Goal: Information Seeking & Learning: Learn about a topic

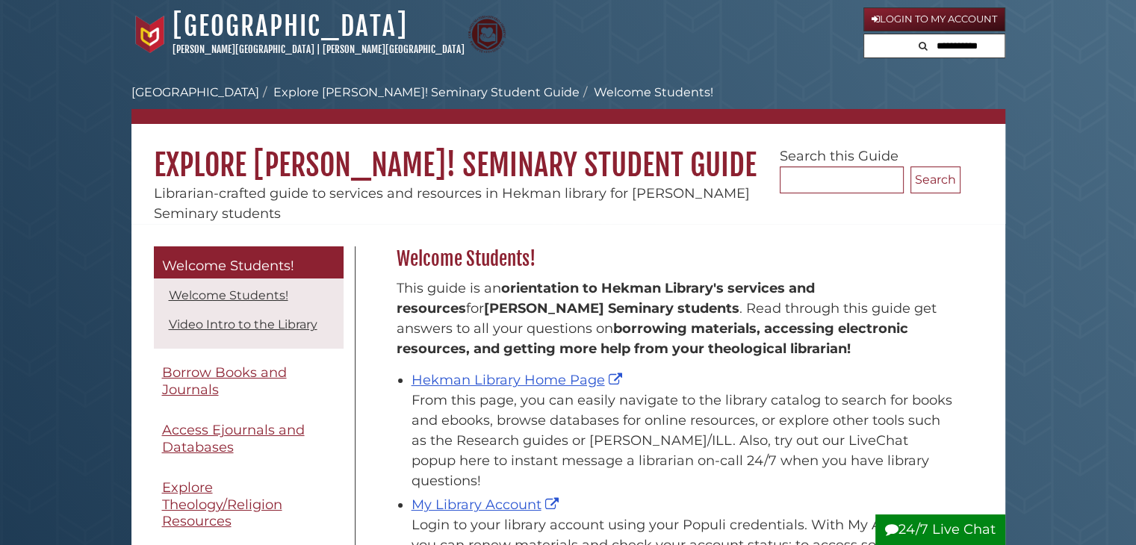
scroll to position [220, 572]
click at [538, 380] on link "Hekman Library Home Page" at bounding box center [519, 380] width 214 height 16
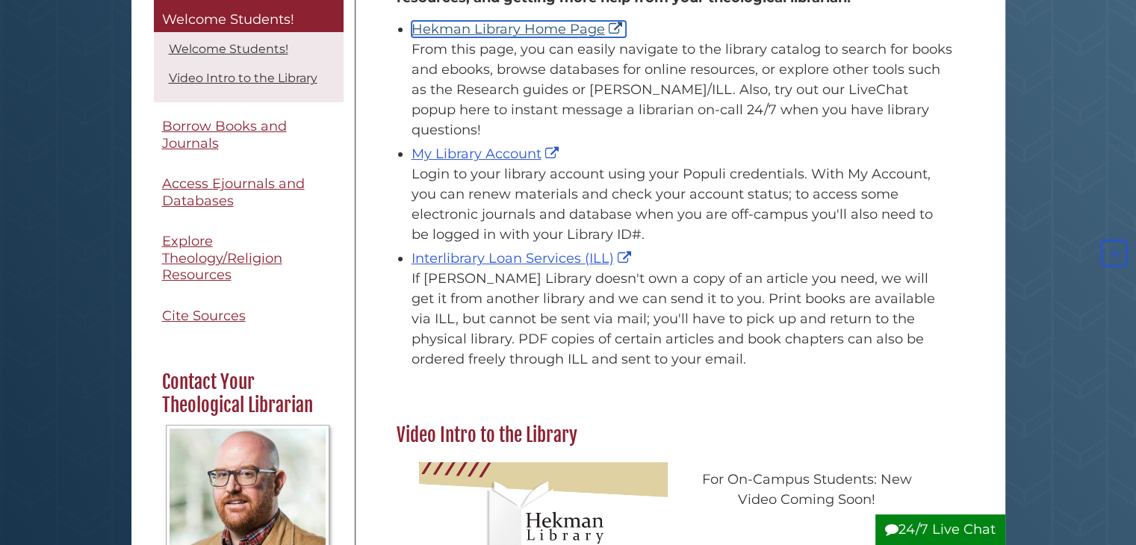
scroll to position [353, 0]
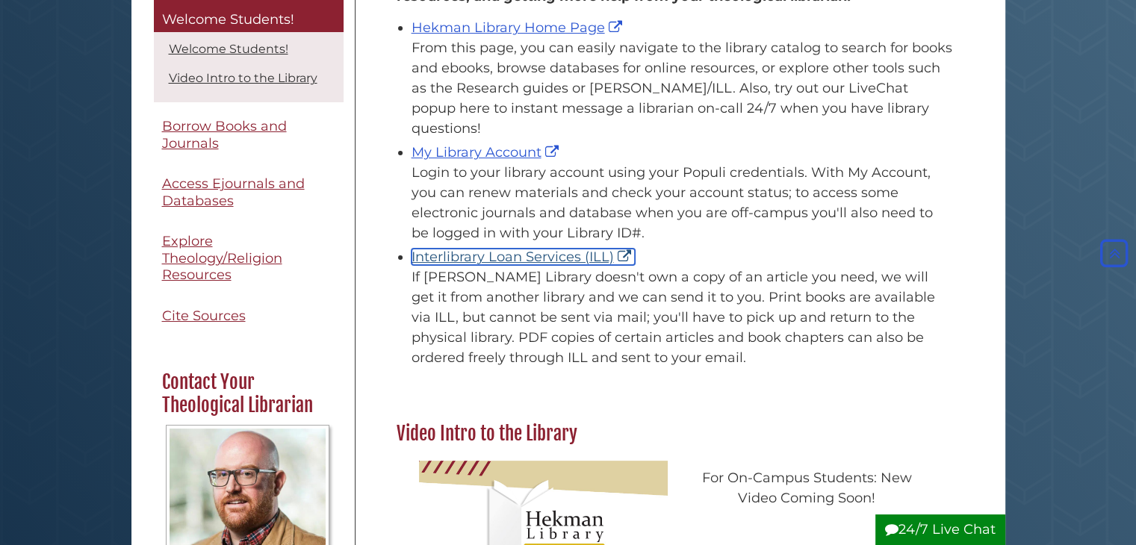
click at [506, 249] on link "Interlibrary Loan Services (ILL)" at bounding box center [523, 257] width 223 height 16
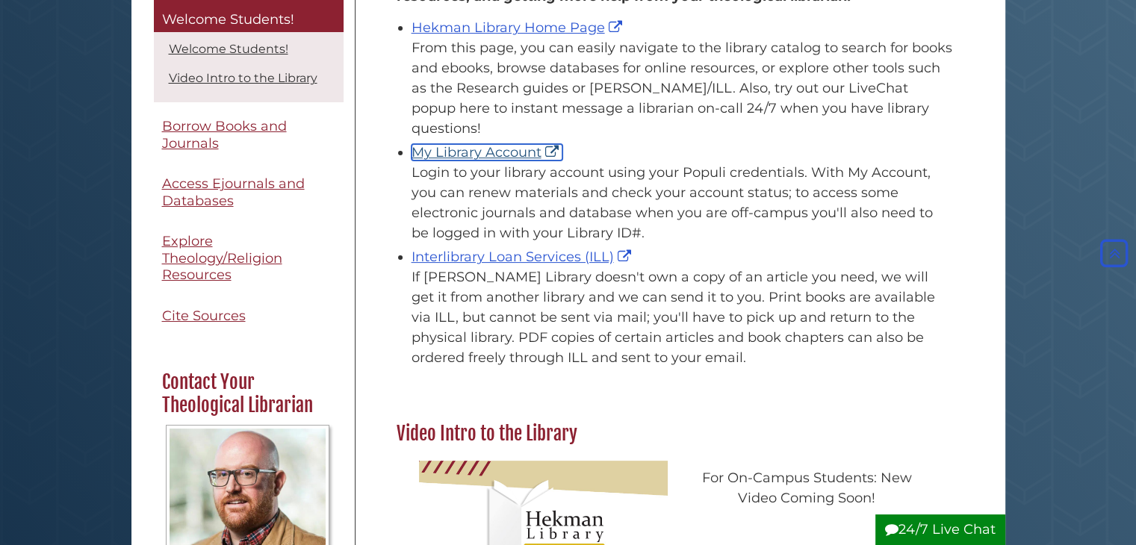
click at [497, 144] on link "My Library Account" at bounding box center [487, 152] width 151 height 16
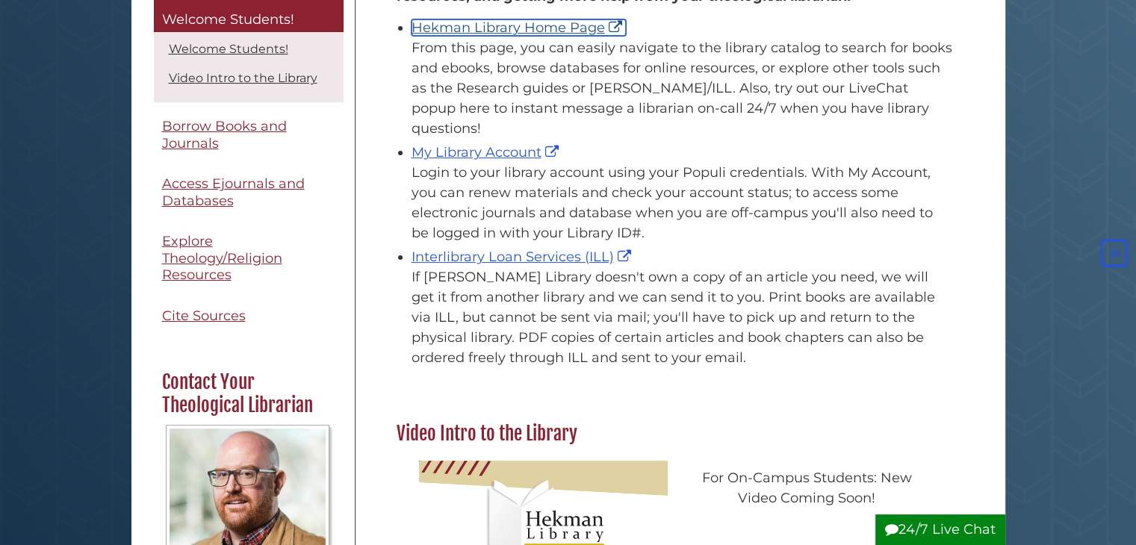
click at [518, 24] on link "Hekman Library Home Page" at bounding box center [519, 27] width 214 height 16
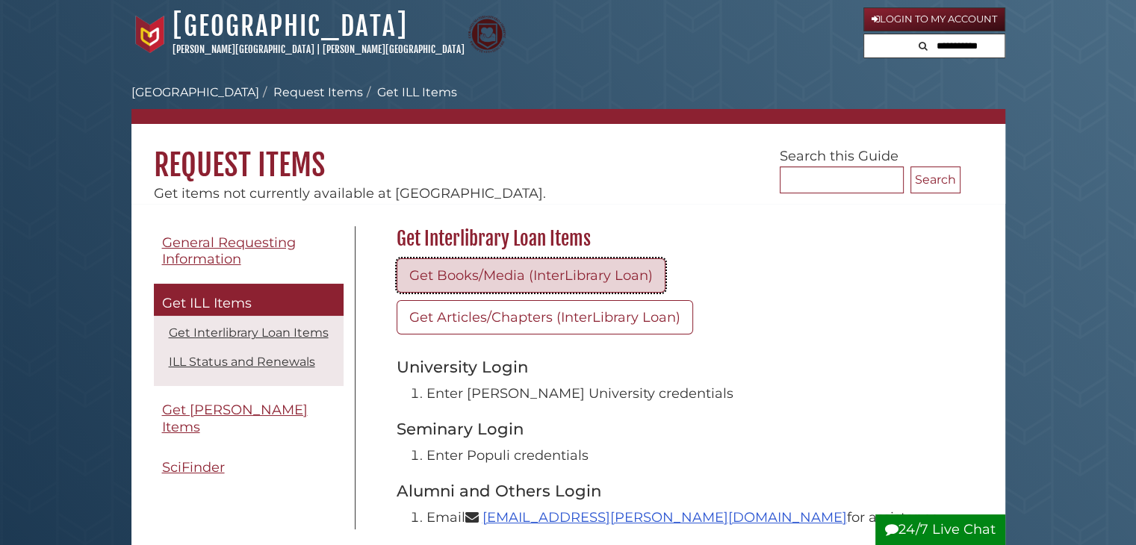
click at [511, 281] on link "Get Books/Media (InterLibrary Loan)" at bounding box center [531, 275] width 269 height 34
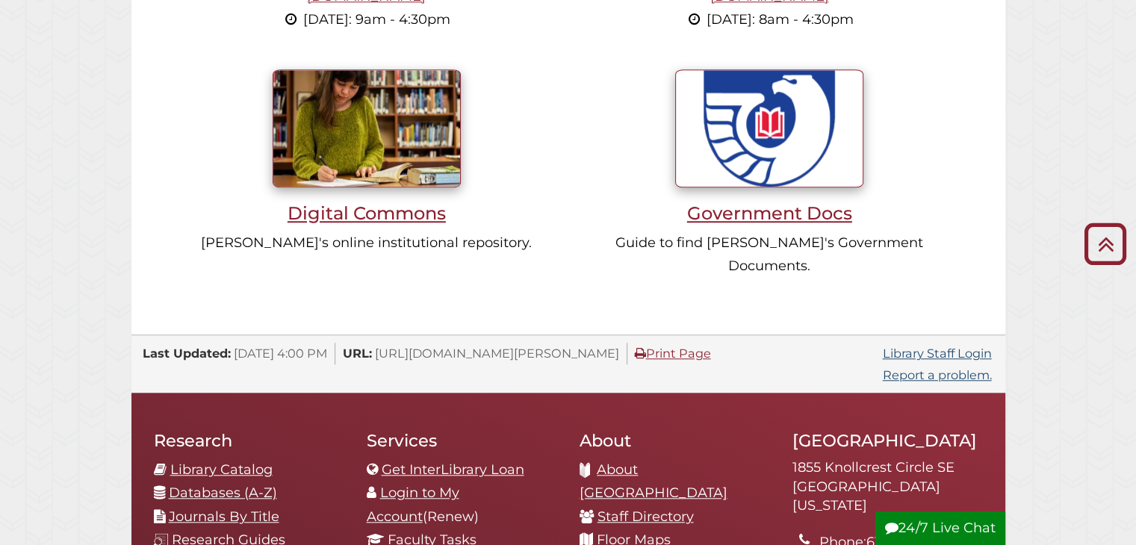
scroll to position [1318, 0]
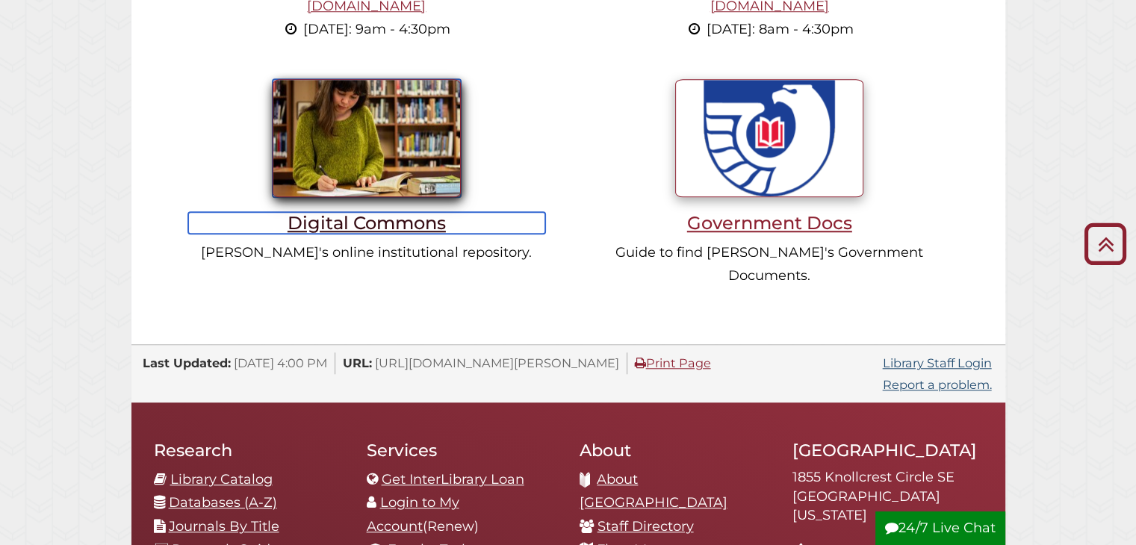
click at [334, 212] on h3 "Digital Commons" at bounding box center [367, 223] width 358 height 22
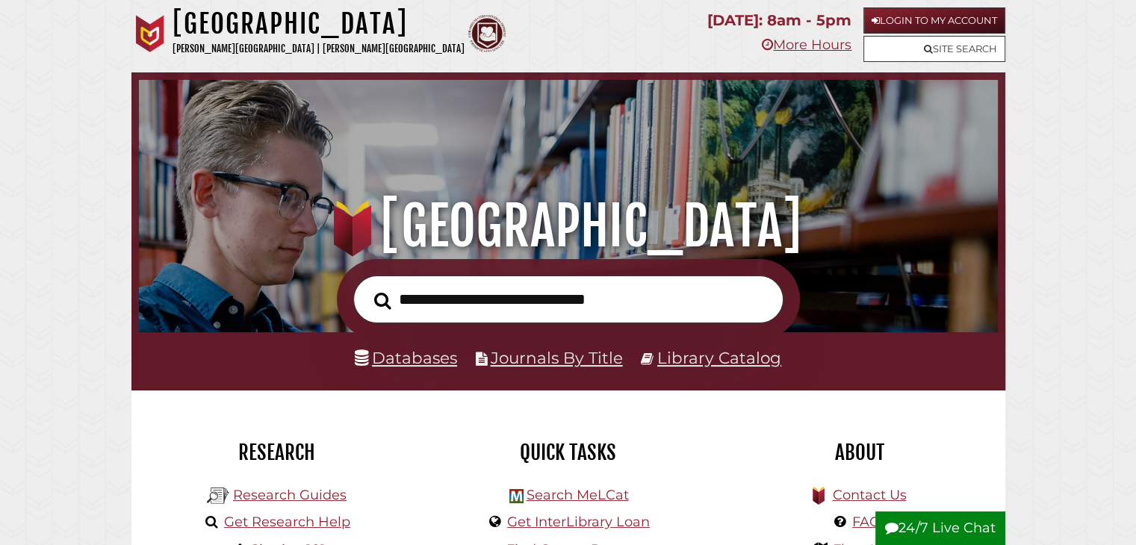
click at [444, 288] on input "text" at bounding box center [568, 300] width 430 height 49
type input "**********"
click at [367, 288] on button "Search" at bounding box center [383, 301] width 32 height 26
